Goal: Information Seeking & Learning: Learn about a topic

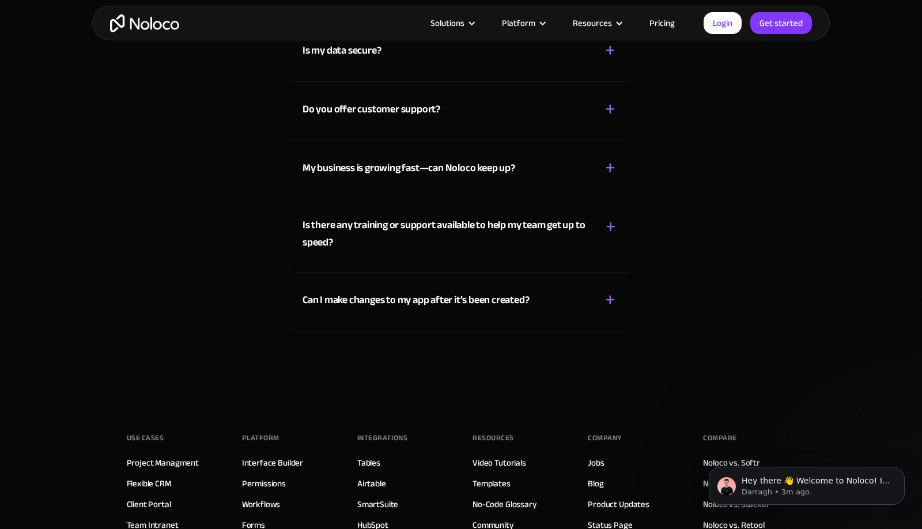
scroll to position [6545, 0]
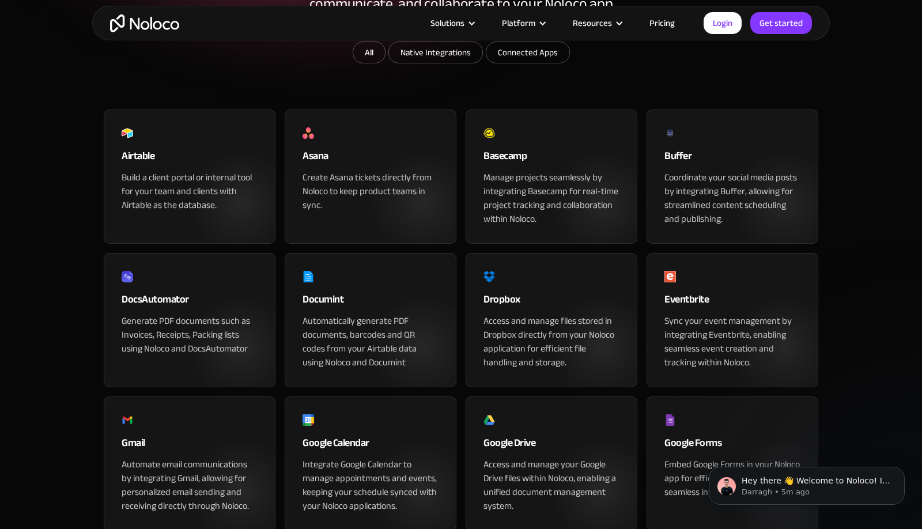
scroll to position [243, 0]
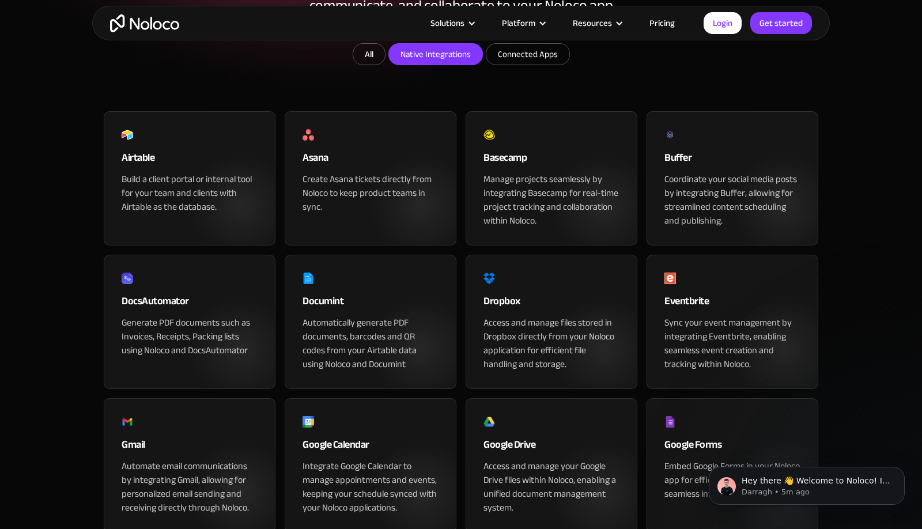
click at [429, 65] on input "Native Integrations" at bounding box center [435, 54] width 93 height 21
checkbox input "true"
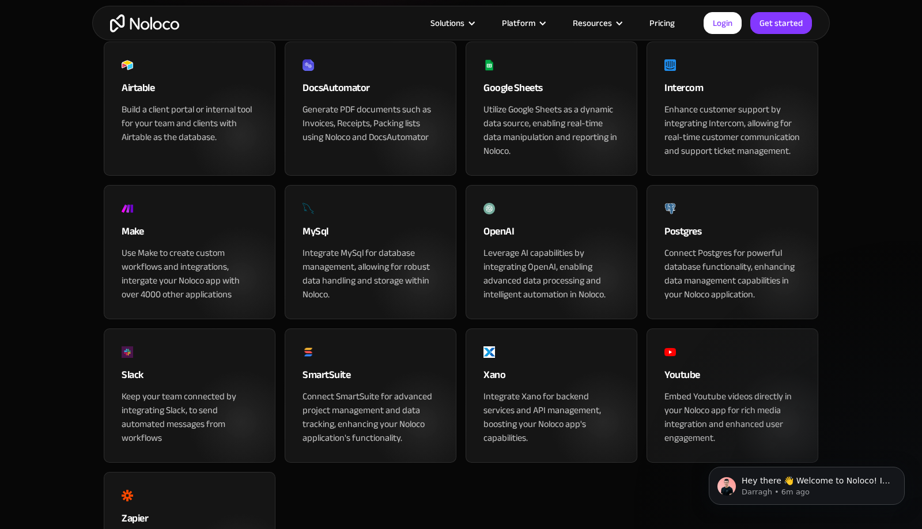
scroll to position [0, 0]
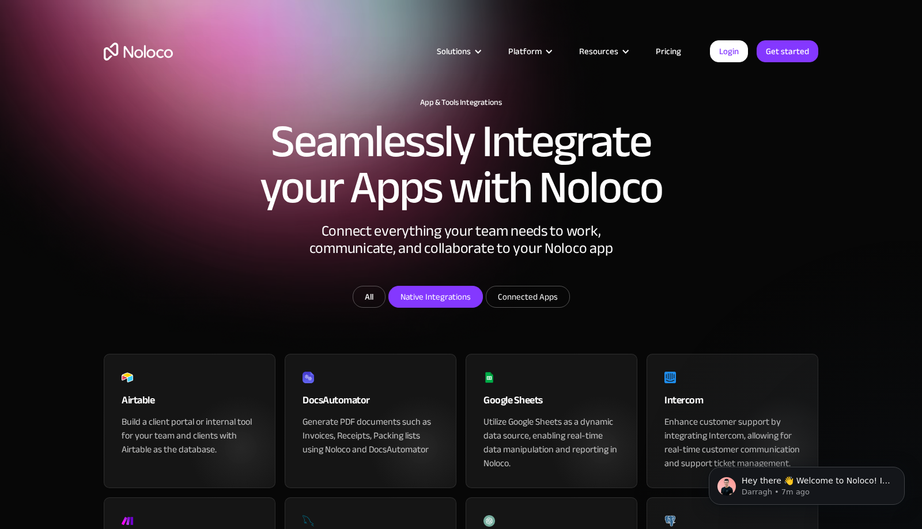
click at [632, 40] on div "Solutions Use Cases Business Types Project Management Keep track of customers, …" at bounding box center [460, 63] width 737 height 68
click at [657, 46] on link "Pricing" at bounding box center [668, 51] width 54 height 15
